Goal: Information Seeking & Learning: Learn about a topic

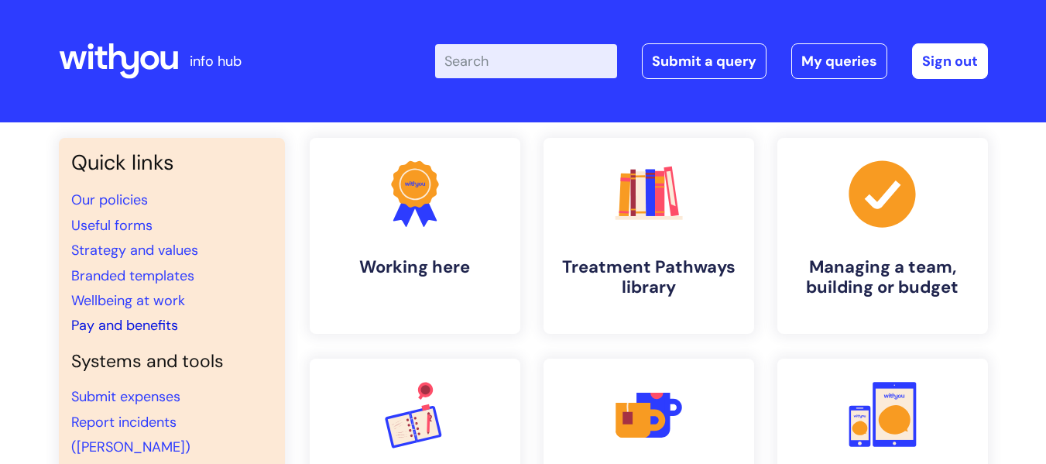
click at [127, 326] on link "Pay and benefits" at bounding box center [124, 325] width 107 height 19
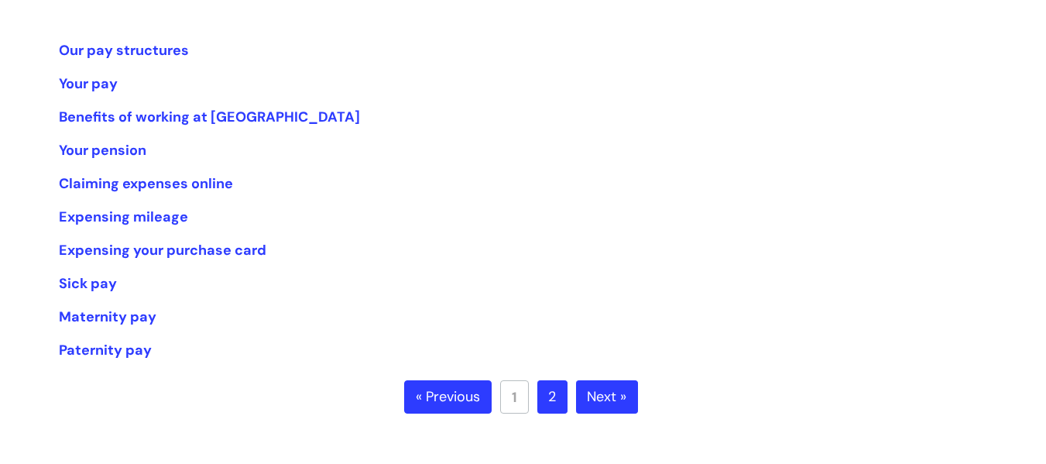
scroll to position [310, 0]
click at [121, 112] on link "Benefits of working at WithYou" at bounding box center [209, 116] width 301 height 19
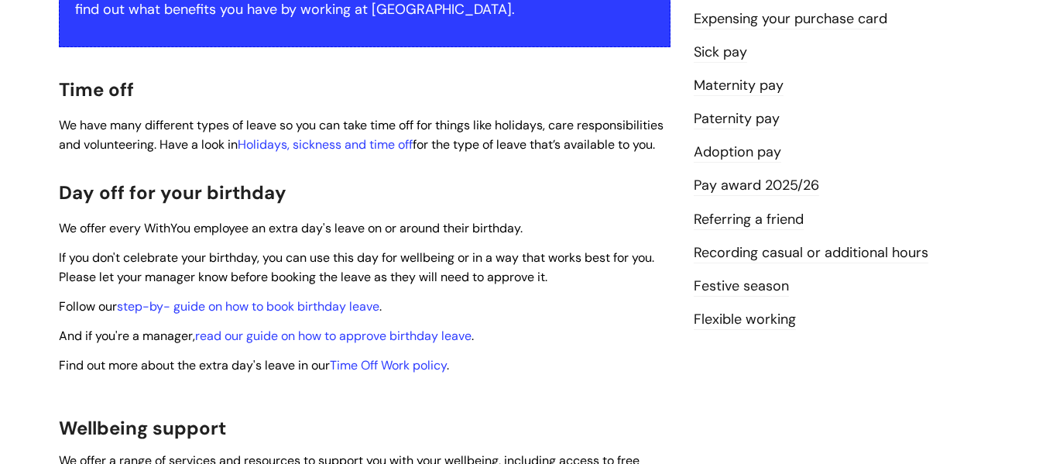
scroll to position [387, 0]
click at [386, 358] on link "Time Off Work policy" at bounding box center [388, 366] width 117 height 16
click at [391, 358] on link "Time Off Work policy" at bounding box center [388, 366] width 117 height 16
